Goal: Information Seeking & Learning: Find contact information

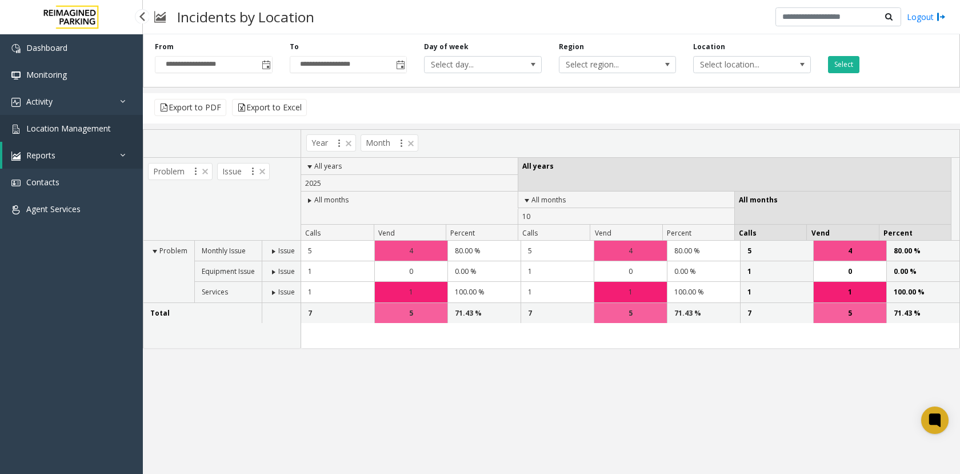
click at [102, 132] on span "Location Management" at bounding box center [68, 128] width 85 height 11
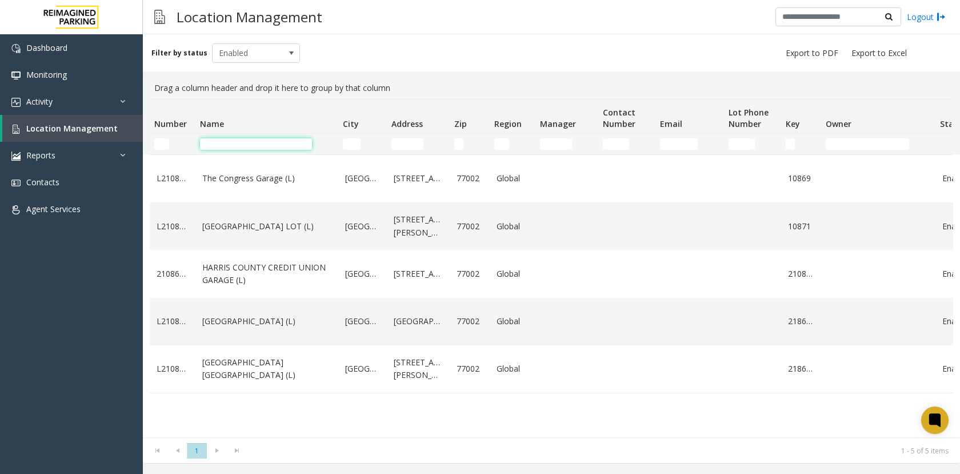
click at [228, 141] on input "Name Filter" at bounding box center [256, 143] width 112 height 11
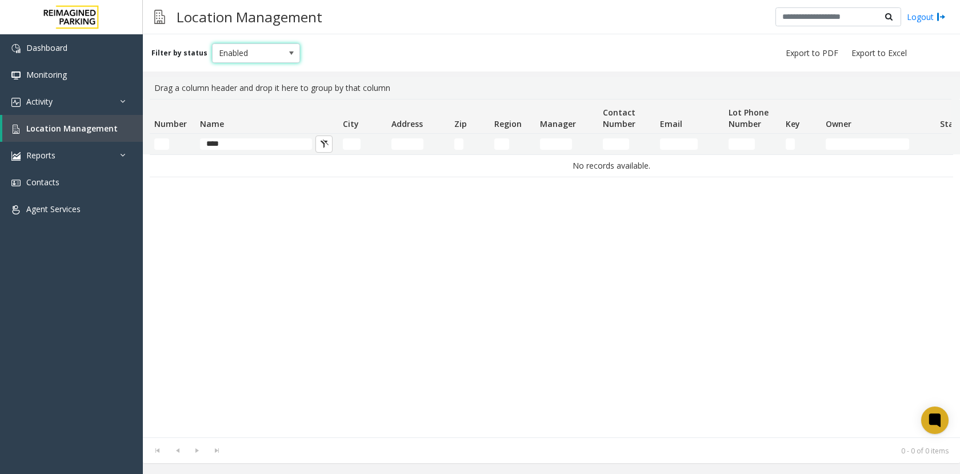
click at [257, 50] on span "Enabled" at bounding box center [248, 53] width 70 height 18
click at [257, 72] on li "All" at bounding box center [251, 72] width 85 height 15
click at [262, 147] on input "****" at bounding box center [256, 143] width 112 height 11
type input "*"
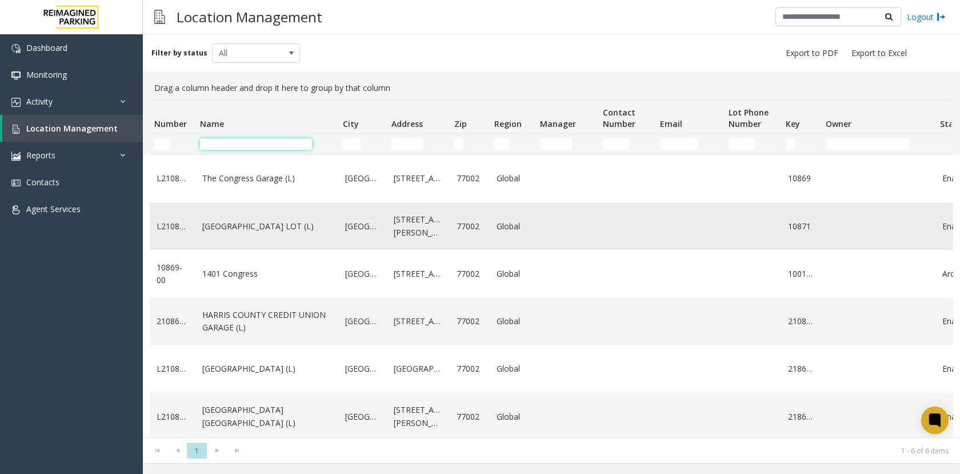
scroll to position [12, 0]
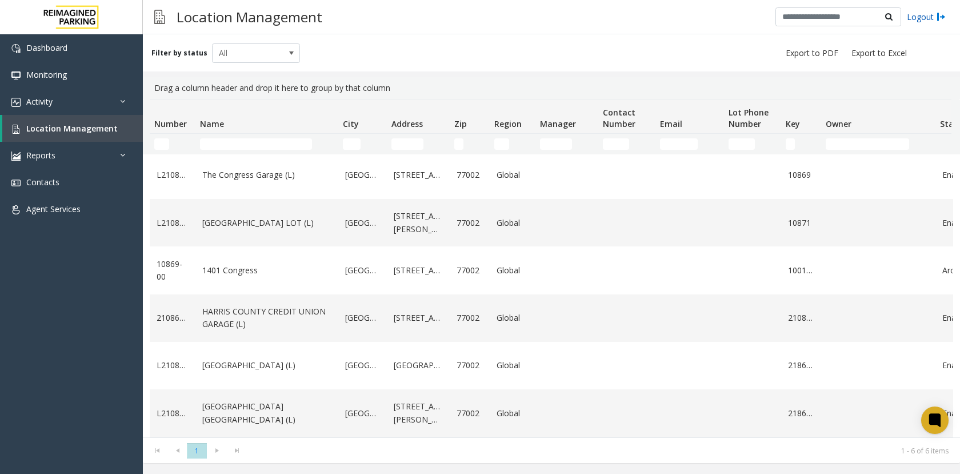
click at [931, 11] on link "Logout" at bounding box center [926, 17] width 39 height 12
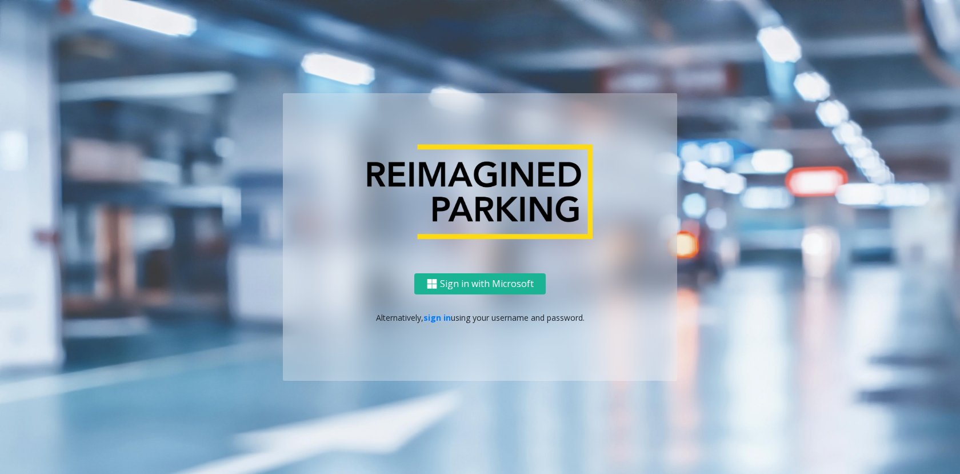
click at [434, 311] on p "Alternatively, sign in using your username and password." at bounding box center [479, 317] width 371 height 12
click at [434, 317] on link "sign in" at bounding box center [436, 317] width 27 height 11
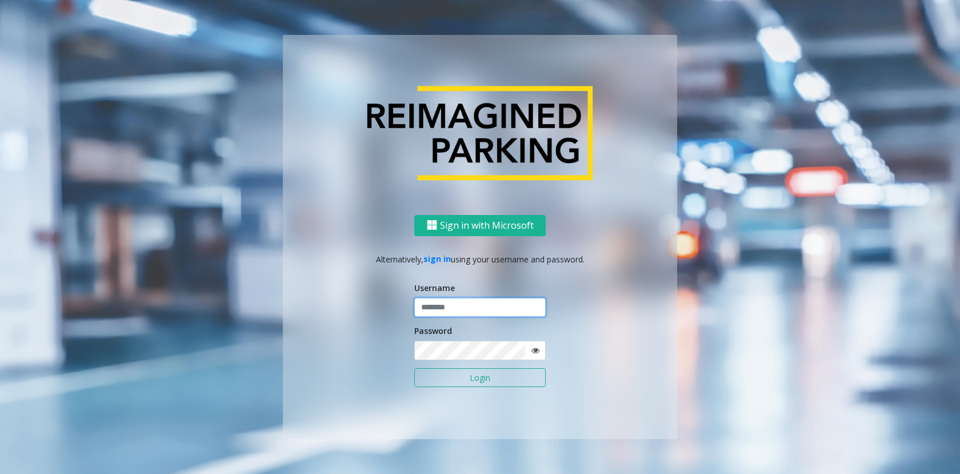
click at [440, 306] on input "text" at bounding box center [479, 307] width 131 height 19
type input "******"
click at [414, 368] on button "Login" at bounding box center [479, 377] width 131 height 19
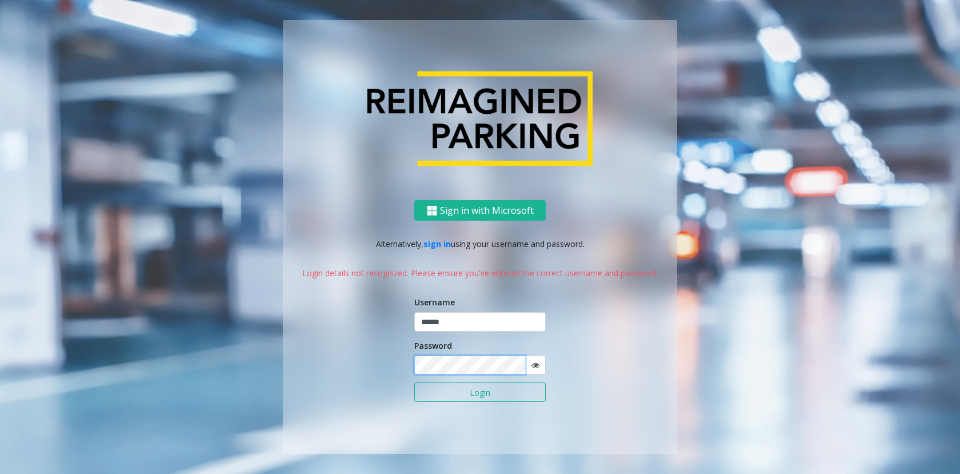
click at [414, 382] on button "Login" at bounding box center [479, 391] width 131 height 19
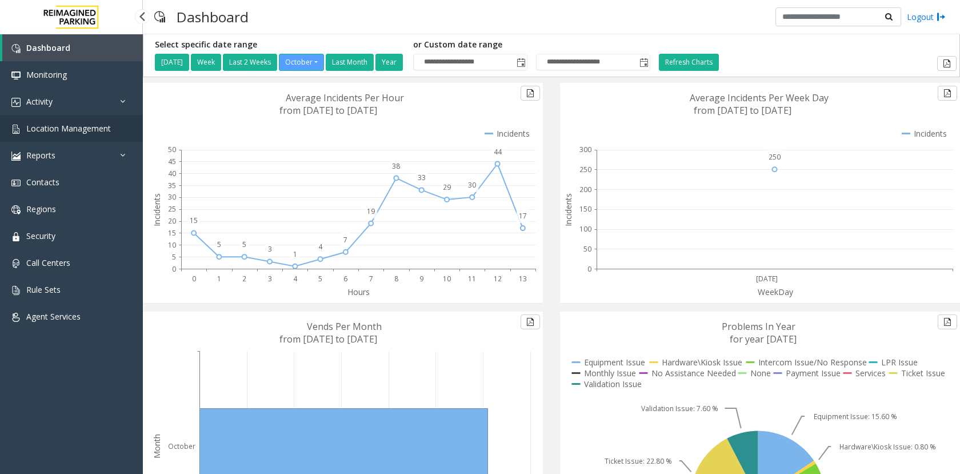
click at [63, 127] on span "Location Management" at bounding box center [68, 128] width 85 height 11
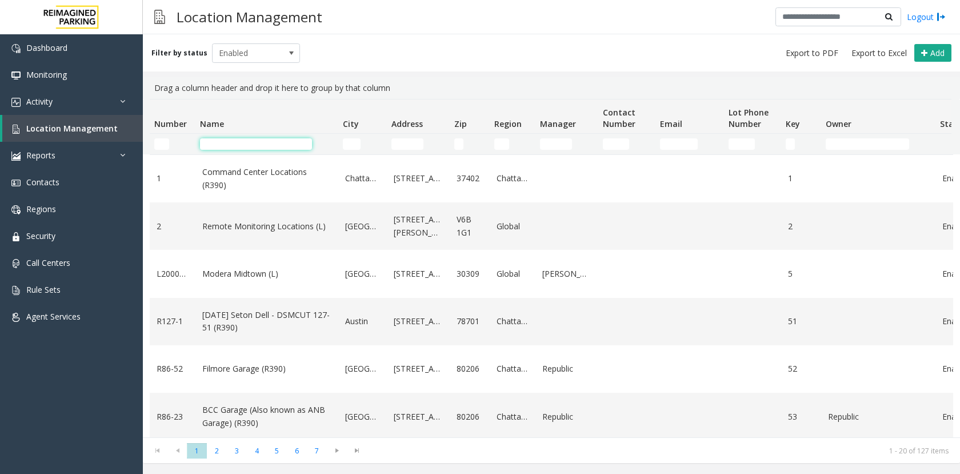
click at [246, 147] on input "Name Filter" at bounding box center [256, 143] width 112 height 11
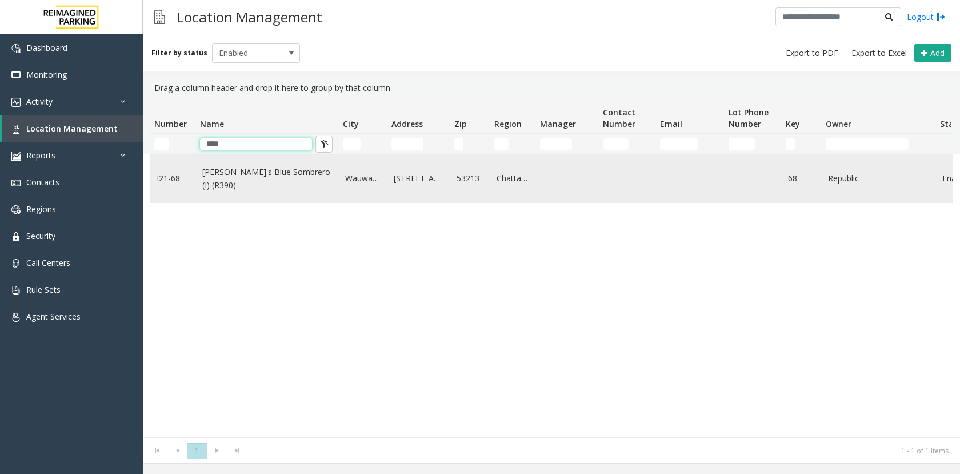
type input "****"
click at [247, 174] on link "[PERSON_NAME]'s Blue Sombrero (I) (R390)" at bounding box center [266, 179] width 129 height 26
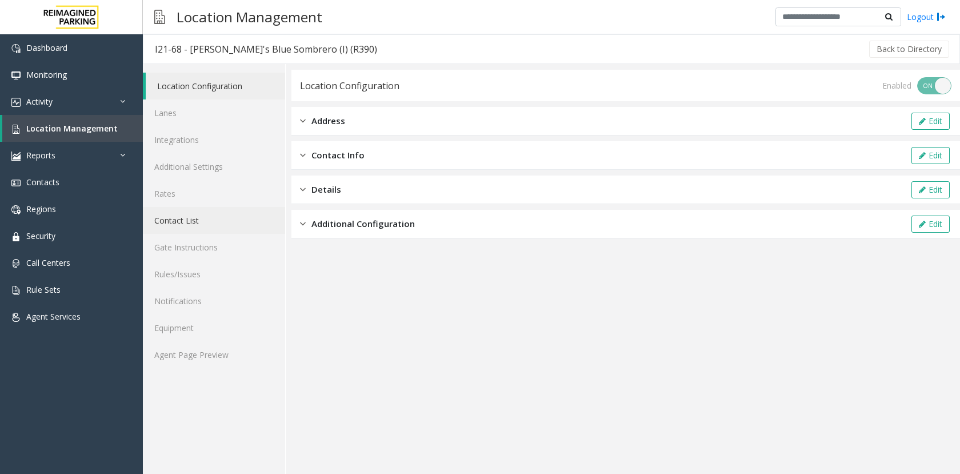
click at [194, 223] on link "Contact List" at bounding box center [214, 220] width 142 height 27
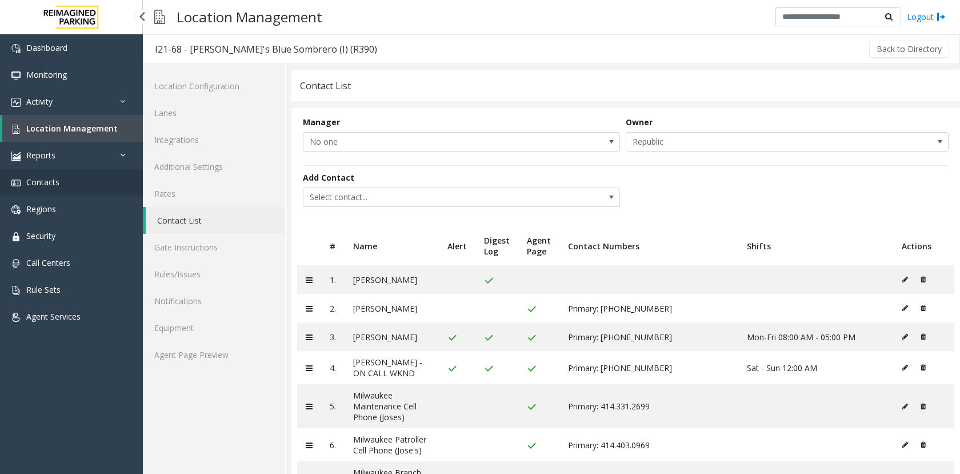
click at [50, 182] on span "Contacts" at bounding box center [42, 182] width 33 height 11
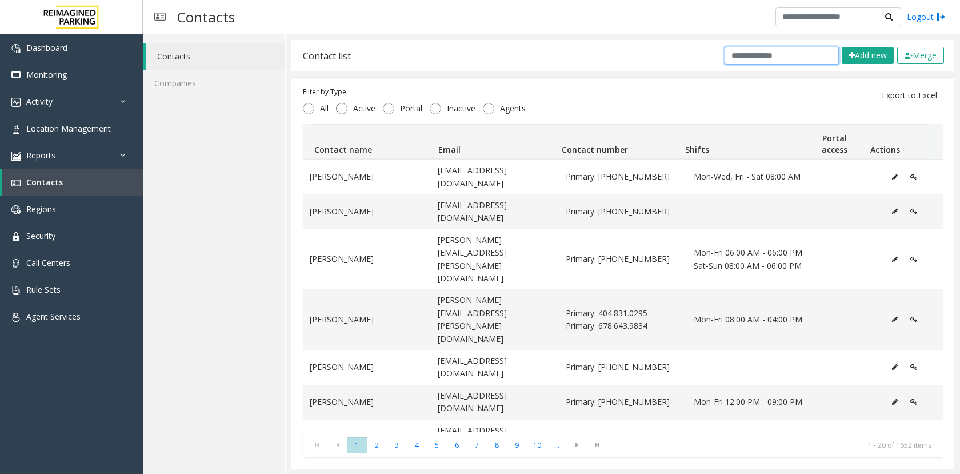
click at [749, 53] on input "text" at bounding box center [781, 56] width 114 height 18
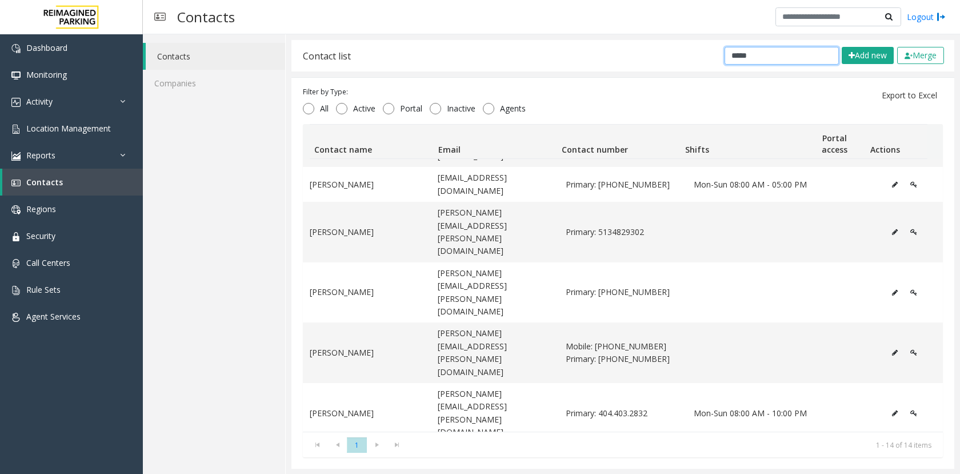
scroll to position [207, 0]
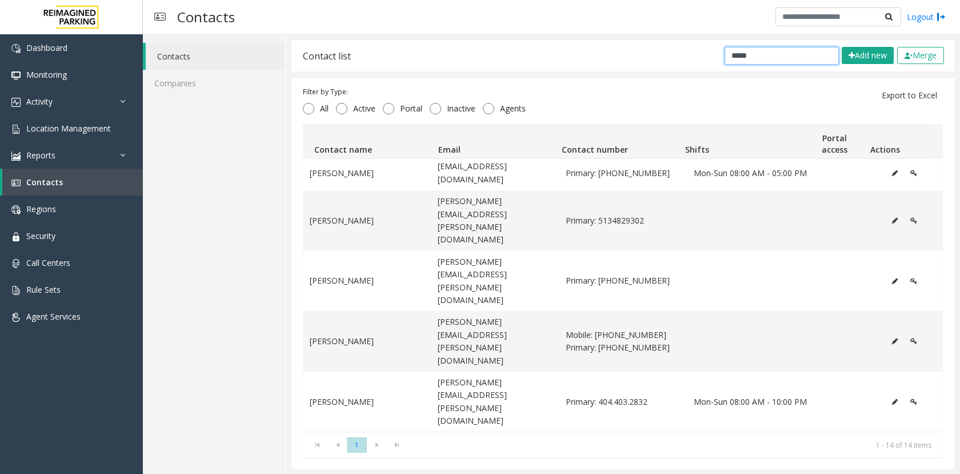
type input "*****"
click at [161, 270] on div "Contacts Companies" at bounding box center [214, 254] width 143 height 440
click at [172, 246] on div "Contacts Companies" at bounding box center [214, 254] width 143 height 440
click at [179, 241] on div "Contacts Companies" at bounding box center [214, 254] width 143 height 440
